Goal: Find specific page/section: Find specific page/section

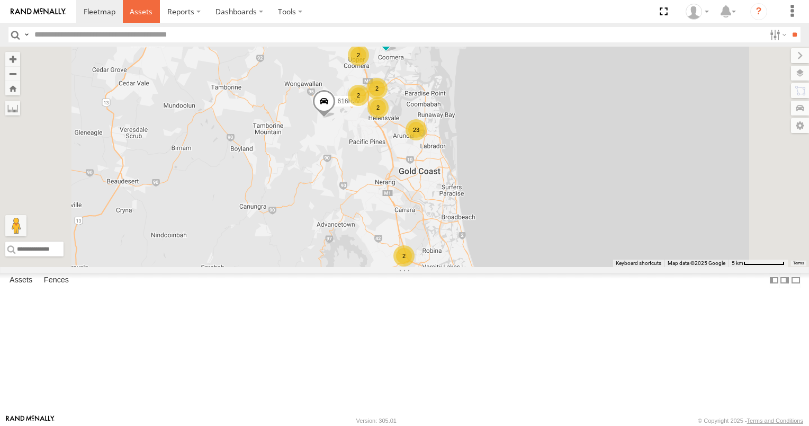
click at [137, 10] on span at bounding box center [141, 11] width 23 height 10
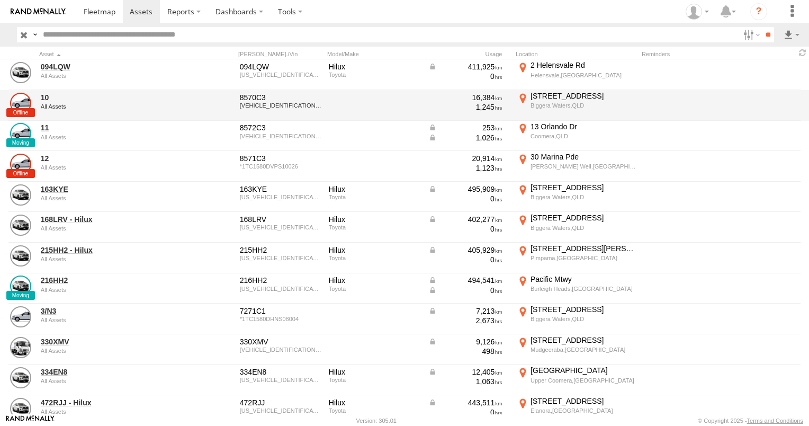
click at [133, 107] on div "All Assets" at bounding box center [113, 106] width 145 height 6
click at [257, 100] on div "8570C3" at bounding box center [281, 98] width 82 height 10
click at [26, 99] on link at bounding box center [20, 103] width 21 height 21
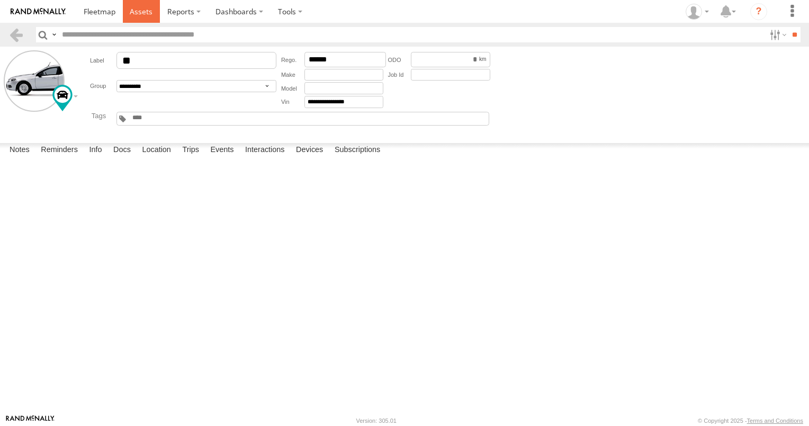
click at [150, 13] on span at bounding box center [141, 11] width 23 height 10
